Goal: Contribute content: Add original content to the website for others to see

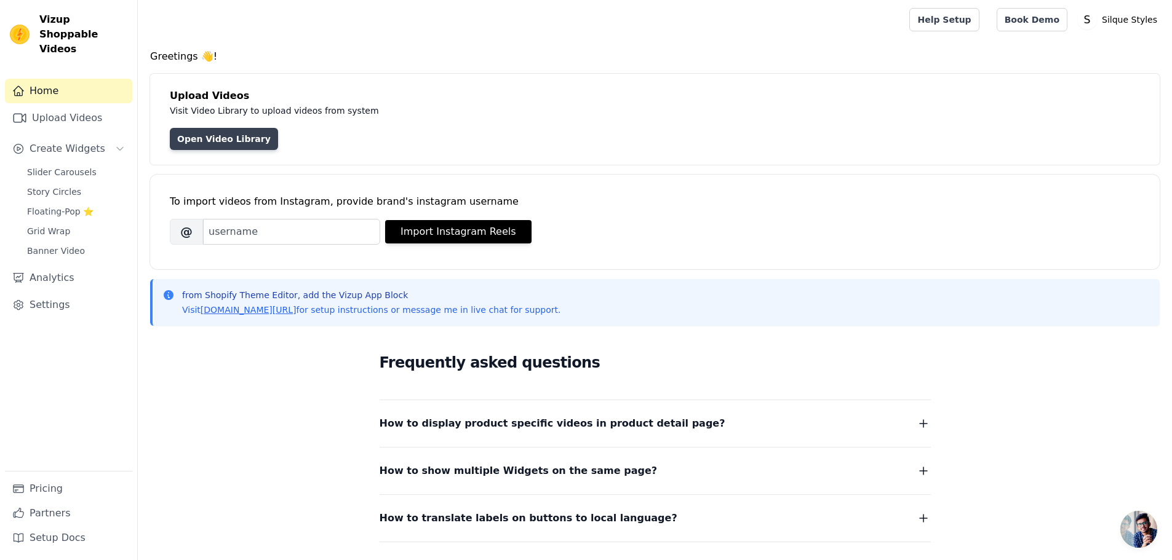
click at [196, 138] on link "Open Video Library" at bounding box center [224, 139] width 108 height 22
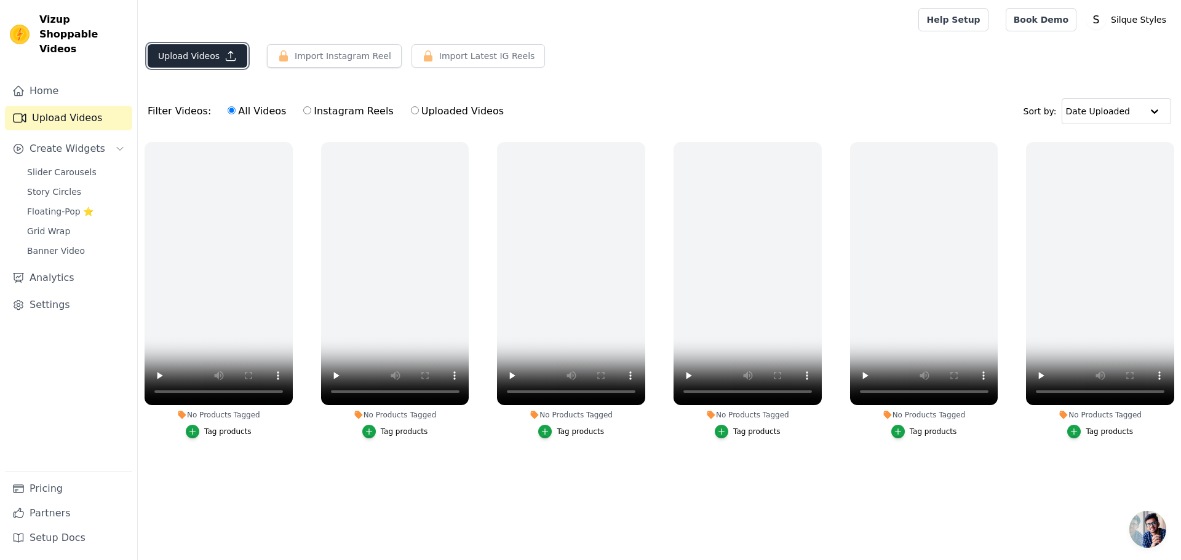
click at [208, 56] on button "Upload Videos" at bounding box center [198, 55] width 100 height 23
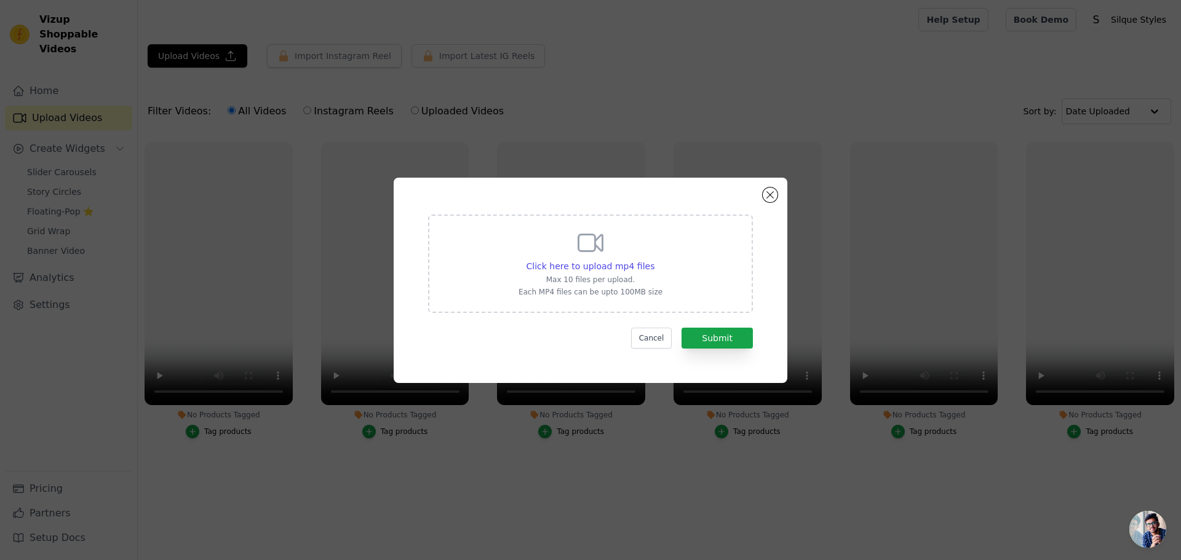
click at [600, 255] on icon at bounding box center [591, 243] width 30 height 30
click at [654, 260] on input "Click here to upload mp4 files Max 10 files per upload. Each MP4 files can be u…" at bounding box center [654, 260] width 1 height 1
type input "C:\fakepath\video_7527531318847048990.mp4"
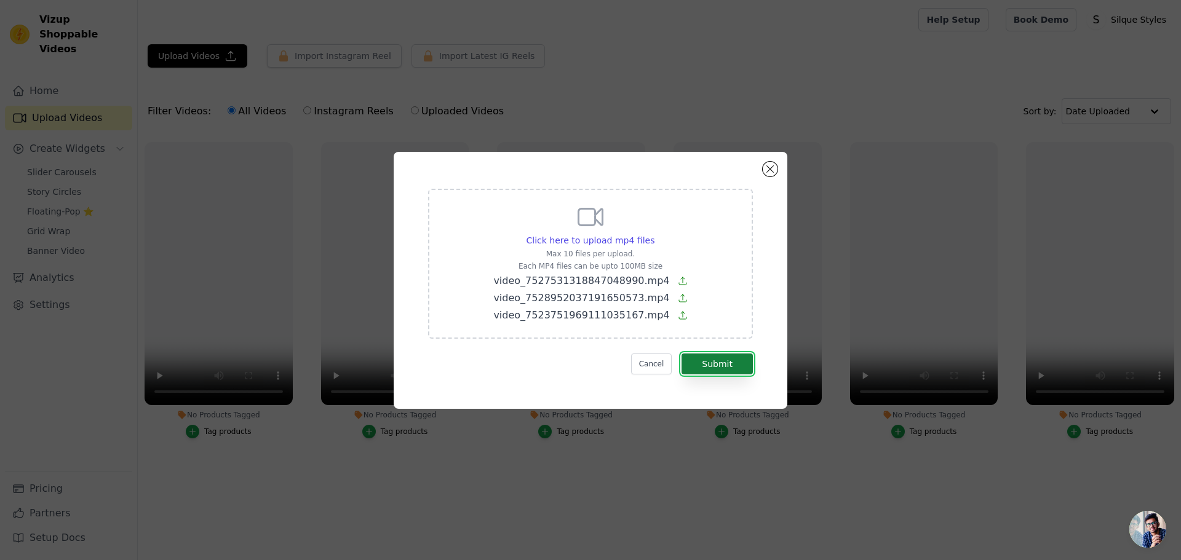
click at [712, 354] on button "Submit" at bounding box center [717, 364] width 71 height 21
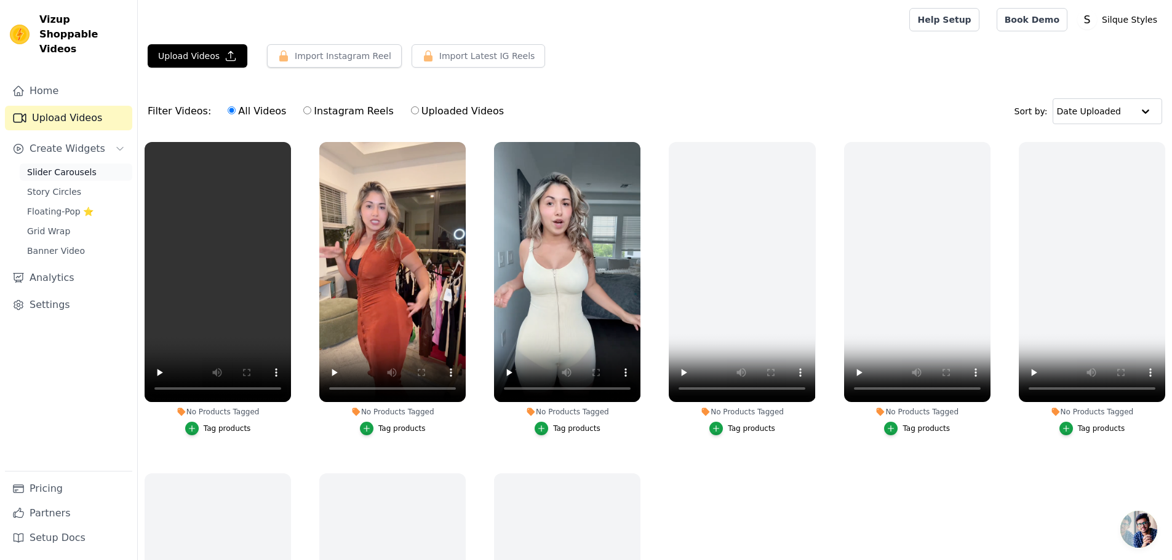
click at [76, 166] on span "Slider Carousels" at bounding box center [62, 172] width 70 height 12
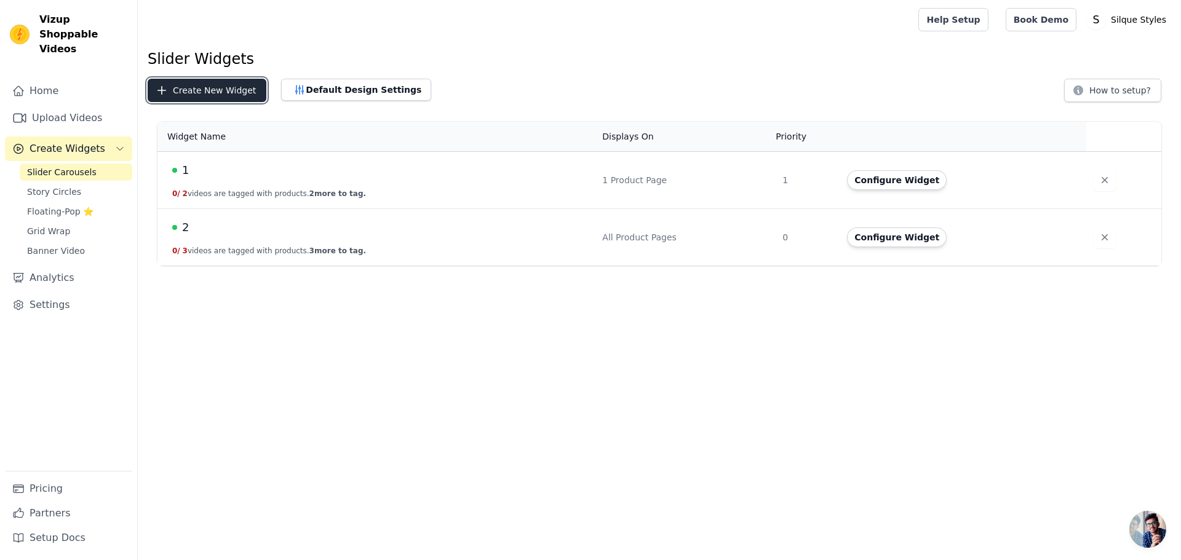
click at [235, 93] on button "Create New Widget" at bounding box center [207, 90] width 119 height 23
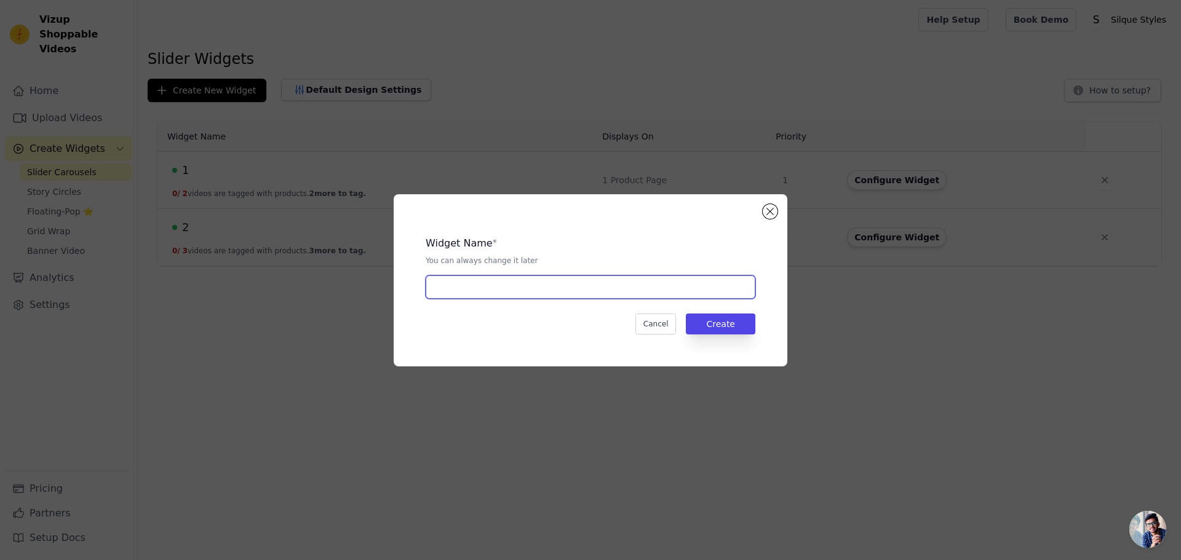
click at [477, 290] on input "text" at bounding box center [591, 287] width 330 height 23
type input "3"
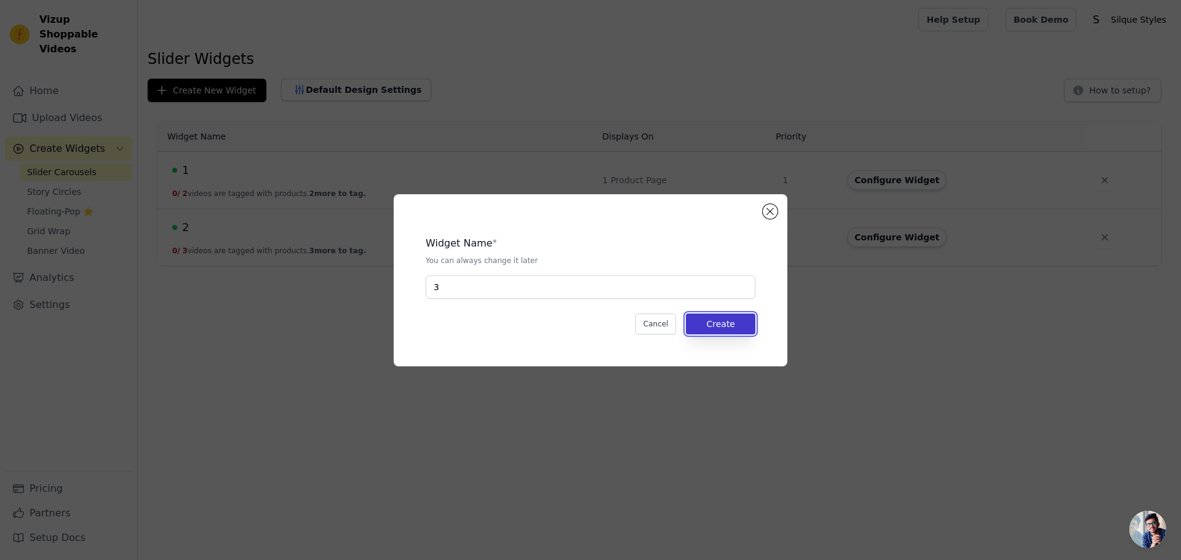
click at [739, 322] on button "Create" at bounding box center [721, 324] width 70 height 21
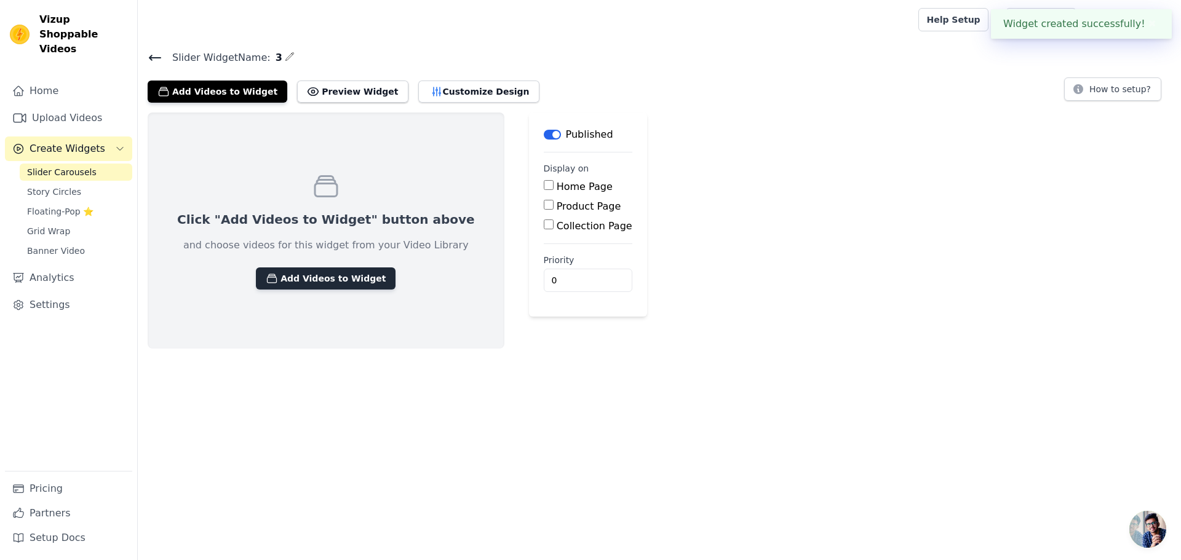
click at [308, 281] on button "Add Videos to Widget" at bounding box center [326, 279] width 140 height 22
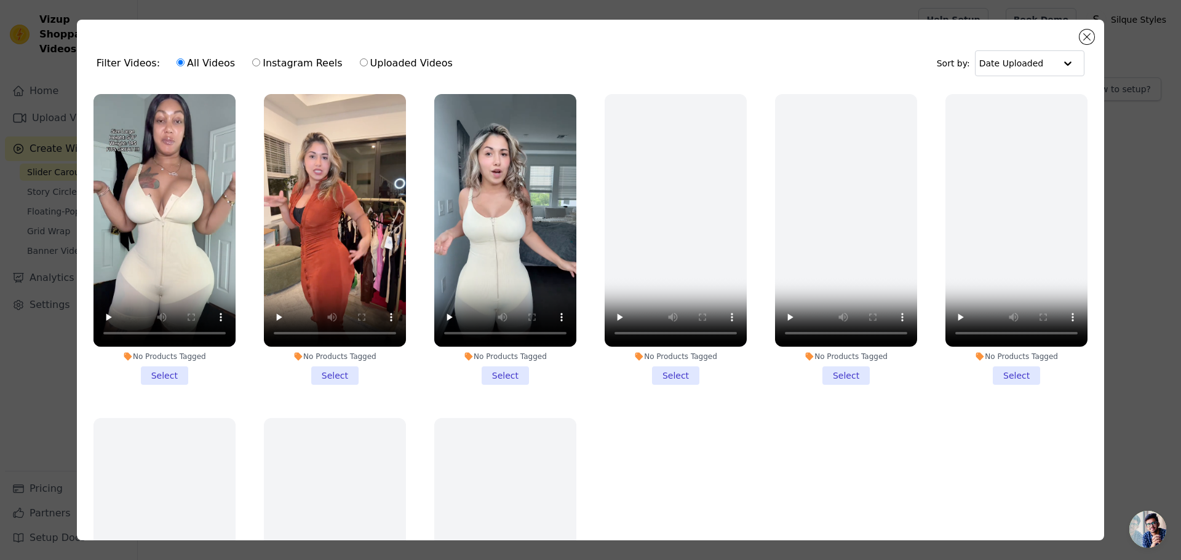
click at [495, 368] on li "No Products Tagged Select" at bounding box center [505, 239] width 142 height 291
click at [0, 0] on input "No Products Tagged Select" at bounding box center [0, 0] width 0 height 0
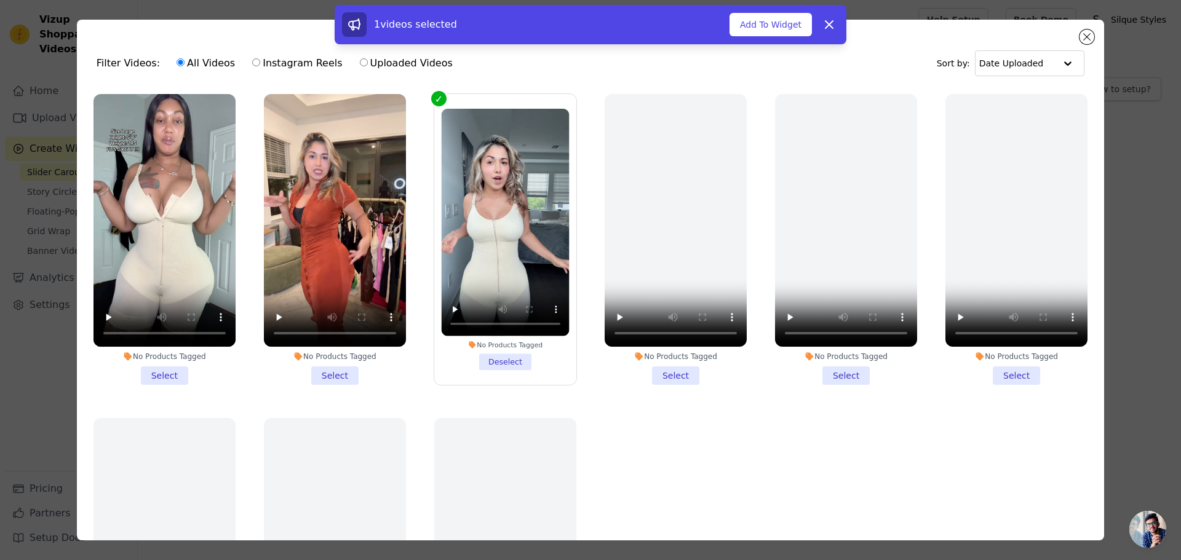
click at [344, 372] on li "No Products Tagged Select" at bounding box center [335, 239] width 142 height 291
click at [0, 0] on input "No Products Tagged Select" at bounding box center [0, 0] width 0 height 0
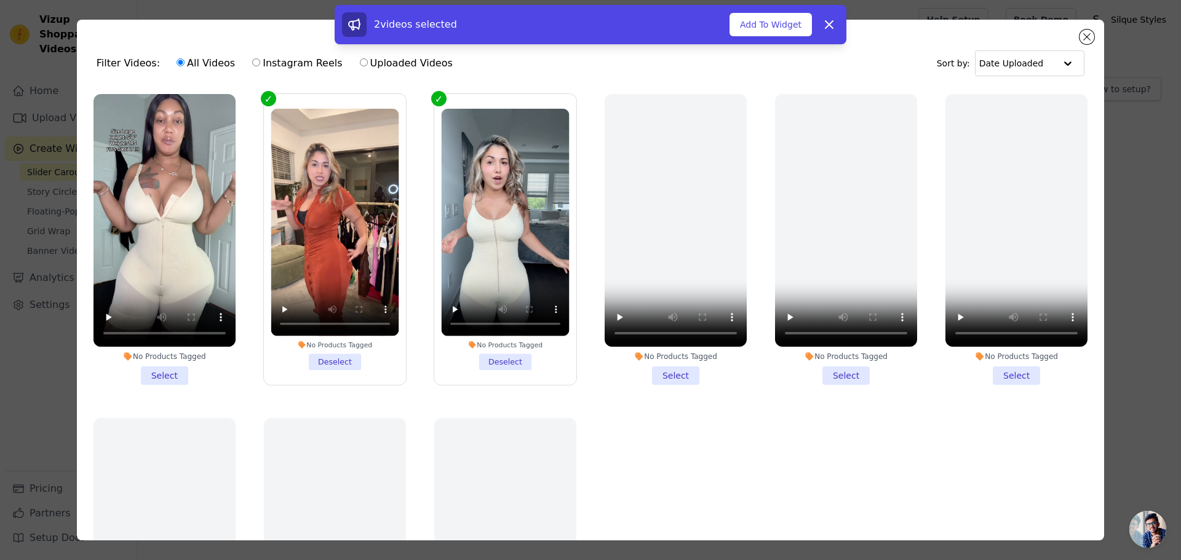
click at [172, 370] on li "No Products Tagged Select" at bounding box center [165, 239] width 142 height 291
click at [0, 0] on input "No Products Tagged Select" at bounding box center [0, 0] width 0 height 0
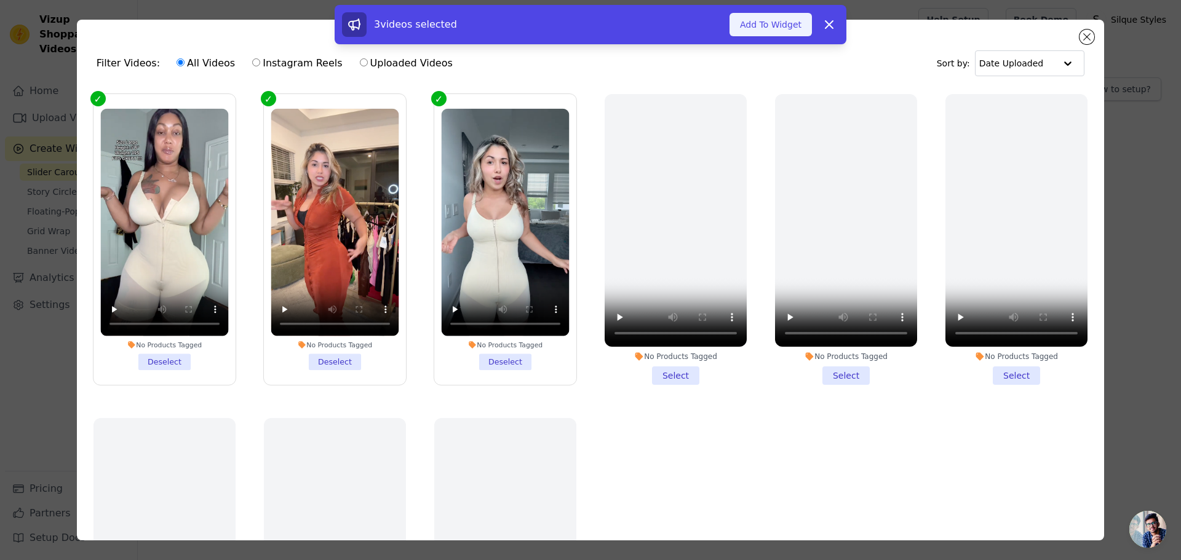
click at [773, 28] on button "Add To Widget" at bounding box center [771, 24] width 82 height 23
